Goal: Task Accomplishment & Management: Complete application form

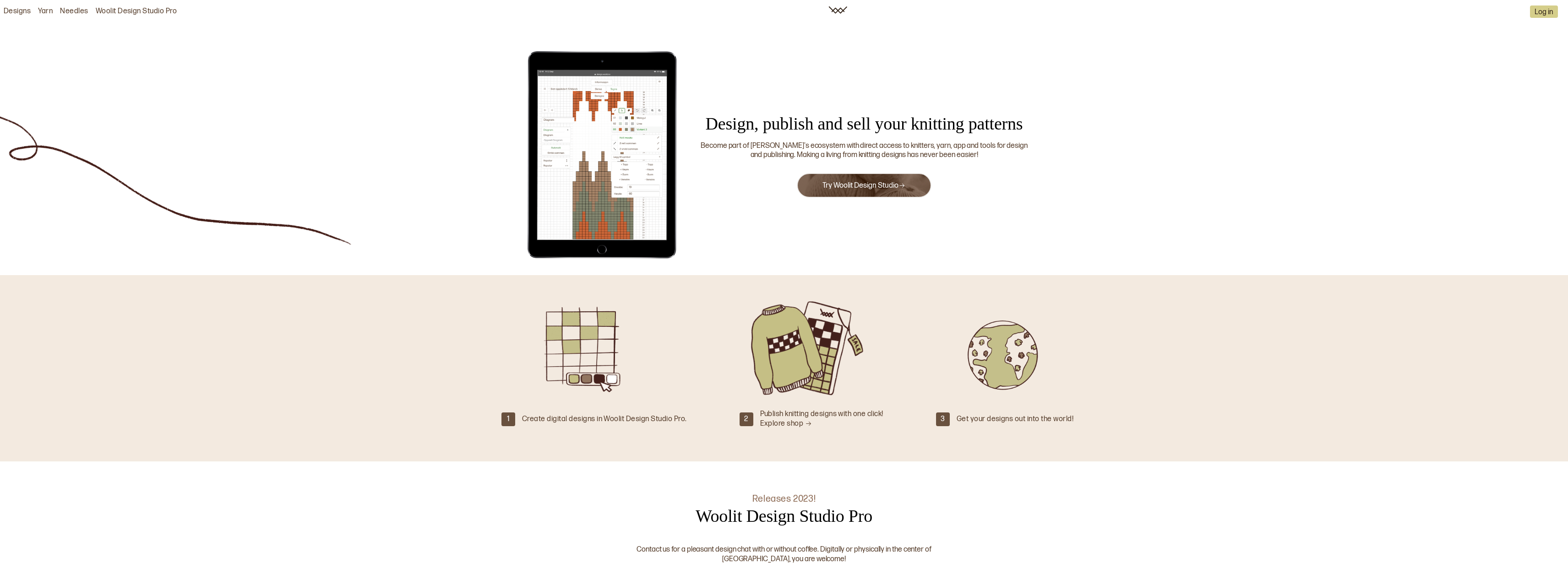
click at [873, 188] on link "Try Woolit Design Studio" at bounding box center [863, 186] width 83 height 9
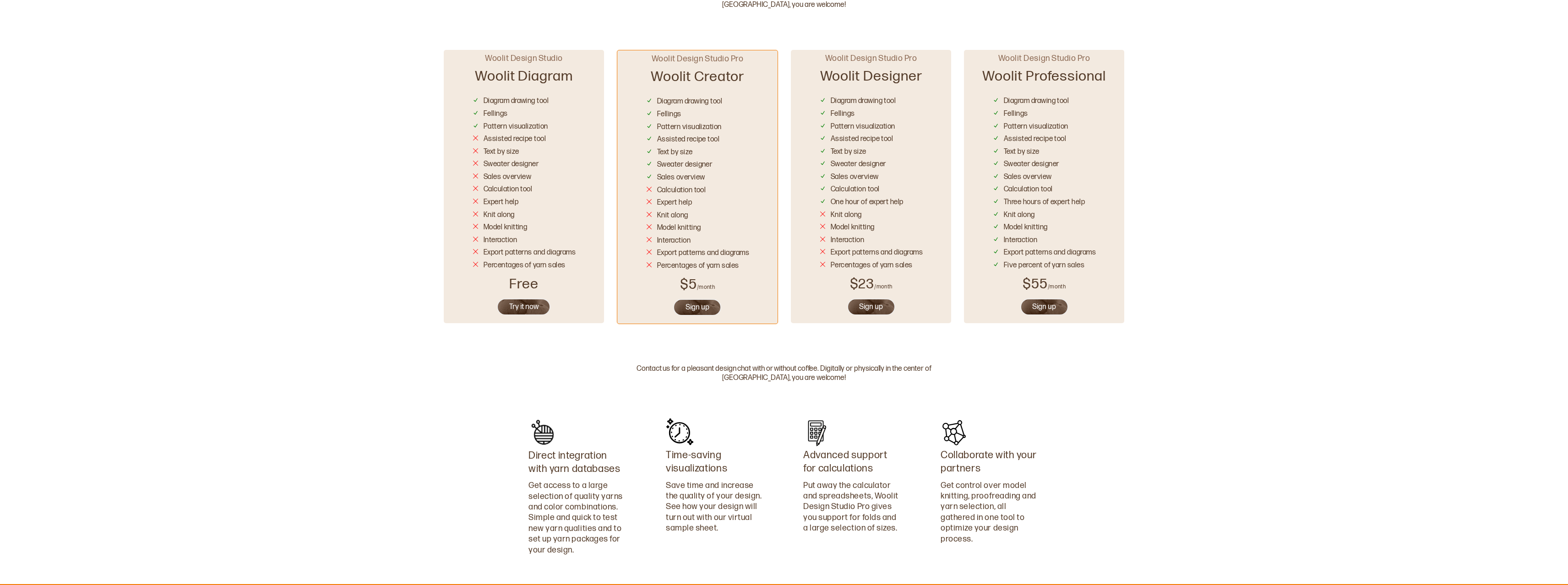
scroll to position [567, 0]
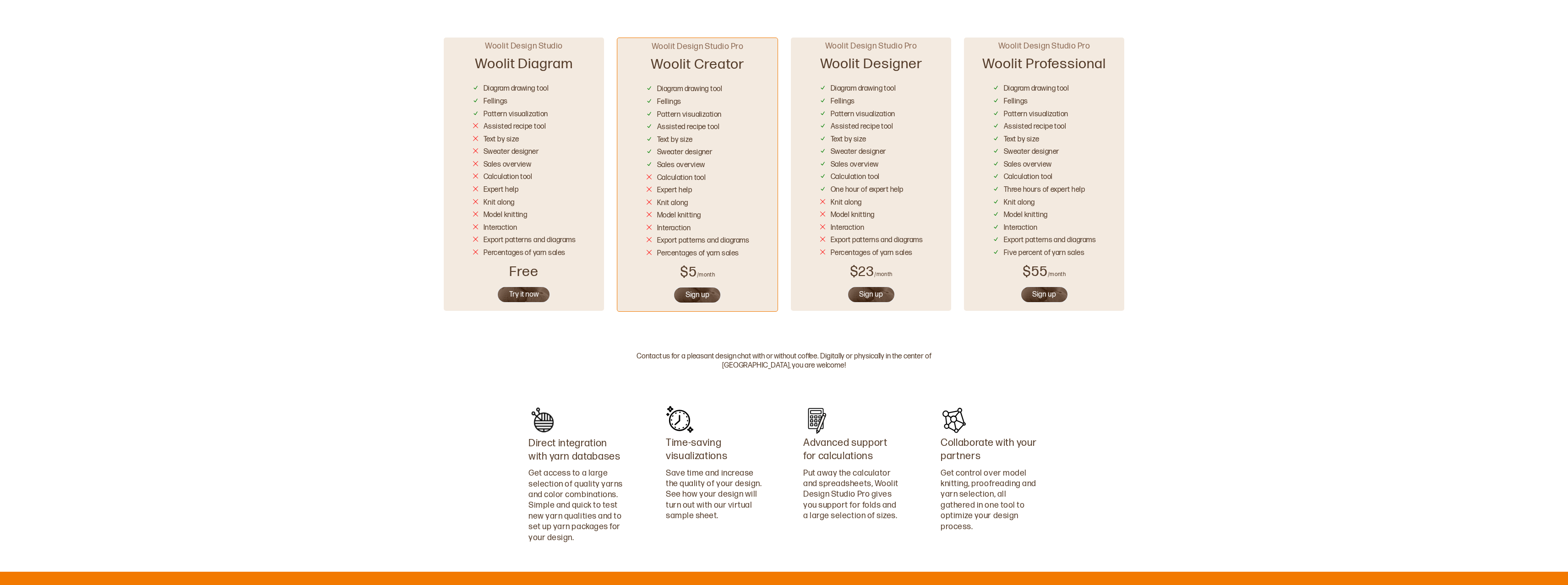
click at [521, 293] on button "Try it now" at bounding box center [523, 294] width 54 height 17
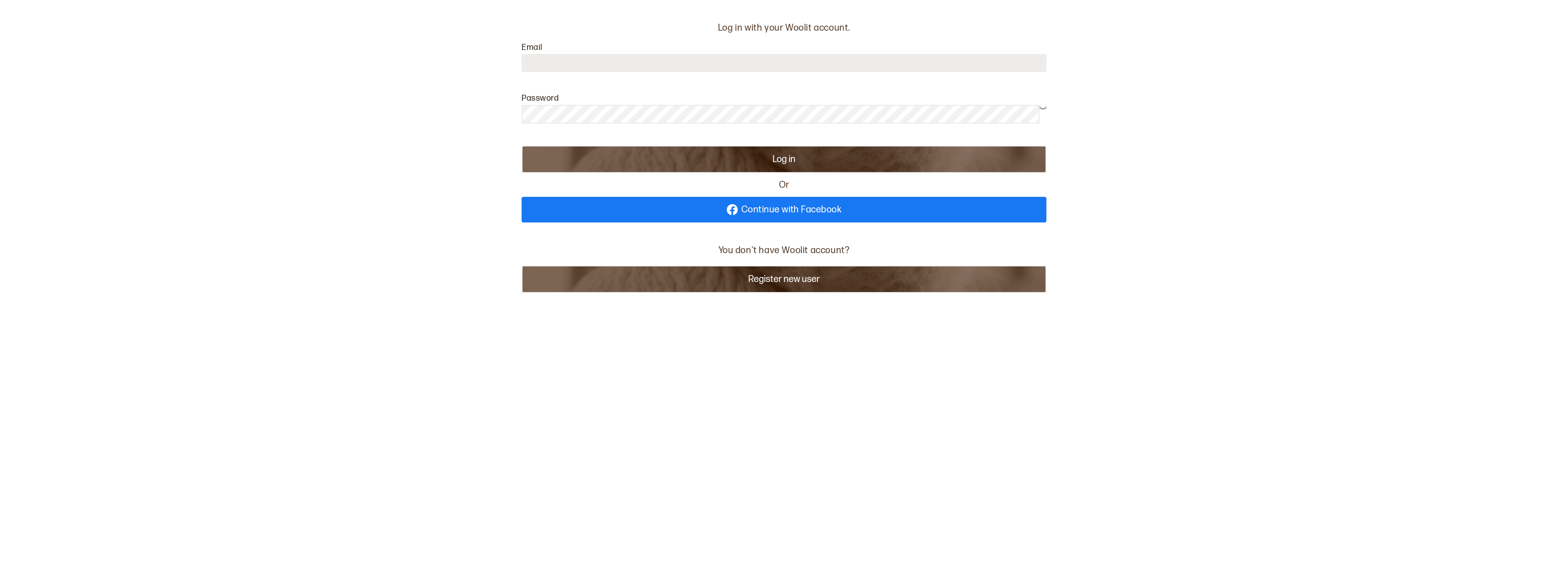
click at [759, 54] on input at bounding box center [784, 62] width 525 height 18
click at [777, 279] on button "Register new user" at bounding box center [784, 279] width 525 height 28
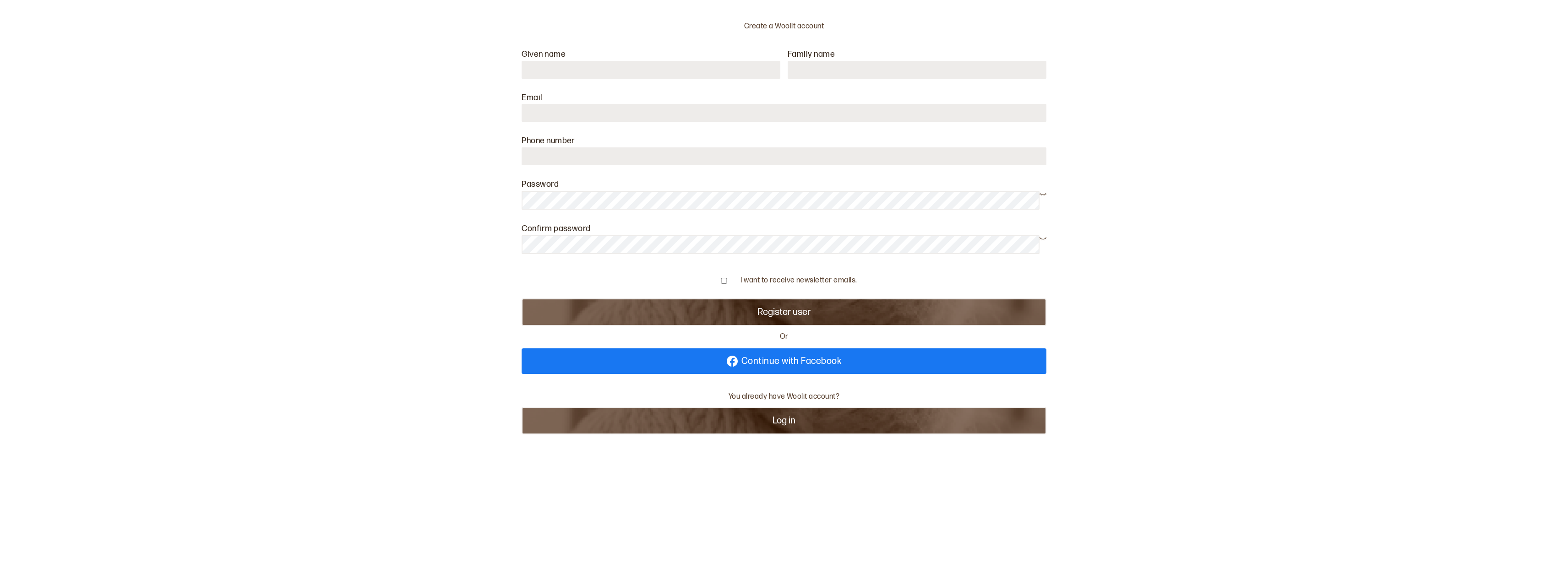
click at [718, 61] on input "text" at bounding box center [650, 69] width 259 height 18
click at [769, 143] on div "Phone number" at bounding box center [784, 155] width 525 height 38
click at [1044, 196] on icon at bounding box center [1043, 194] width 7 height 7
click at [1043, 241] on icon at bounding box center [1043, 238] width 7 height 7
click at [556, 161] on input "number" at bounding box center [784, 156] width 525 height 18
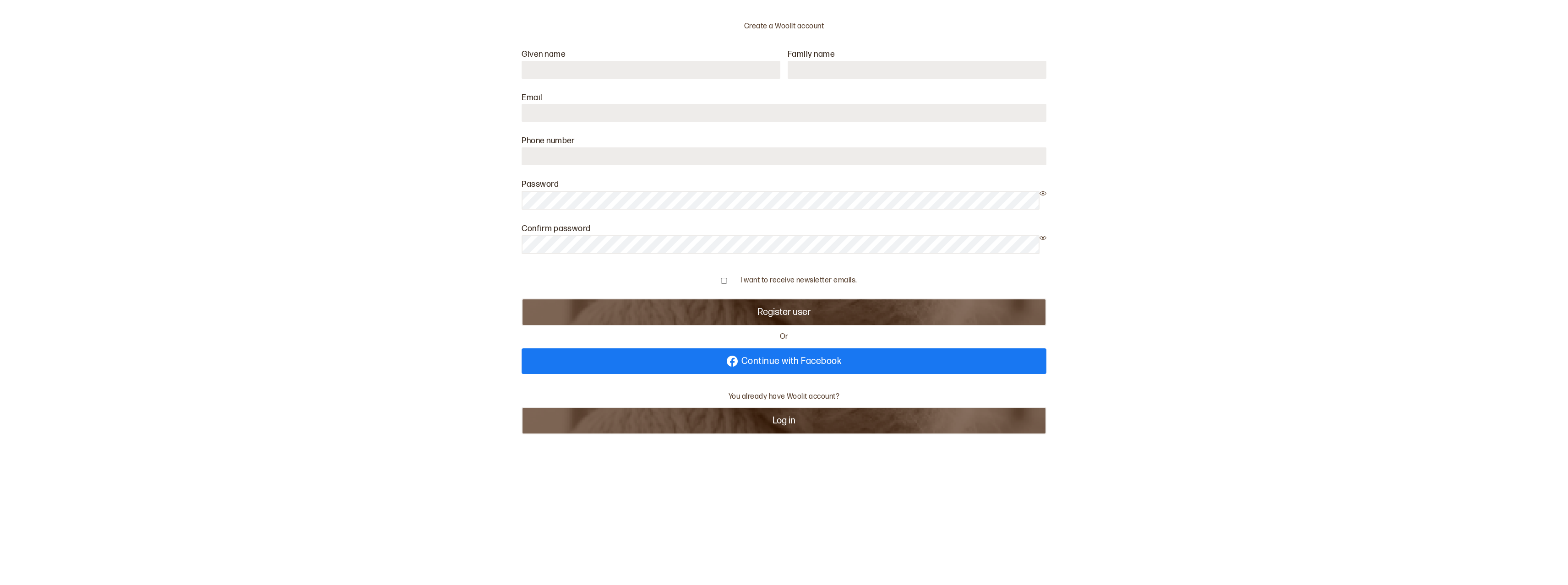
click at [573, 106] on input at bounding box center [784, 113] width 525 height 18
